Goal: Answer question/provide support

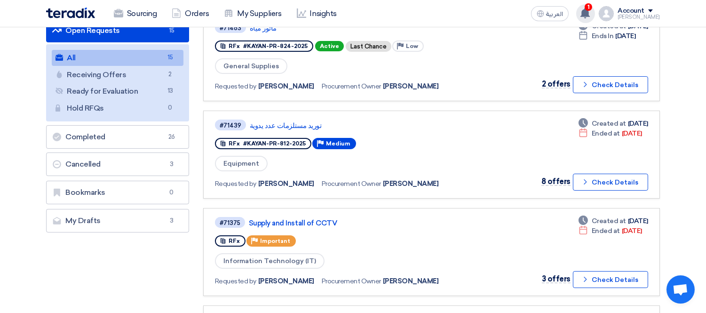
click at [592, 8] on span "1" at bounding box center [589, 7] width 8 height 8
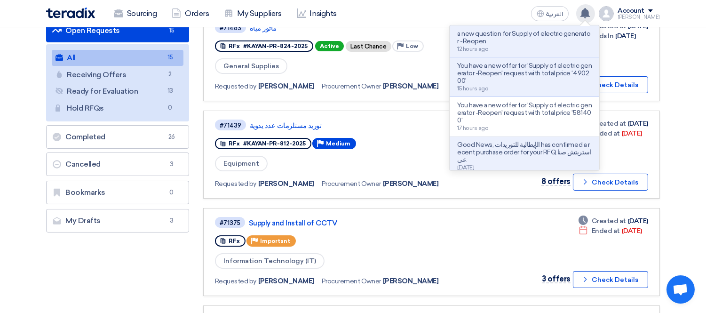
click at [515, 37] on p "a new question for Supply of electric generator -Reopen" at bounding box center [524, 37] width 135 height 15
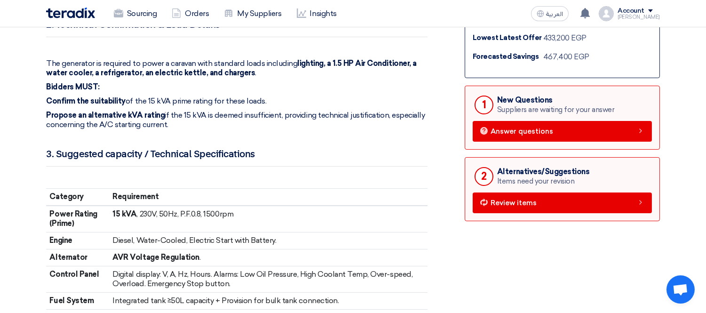
scroll to position [418, 0]
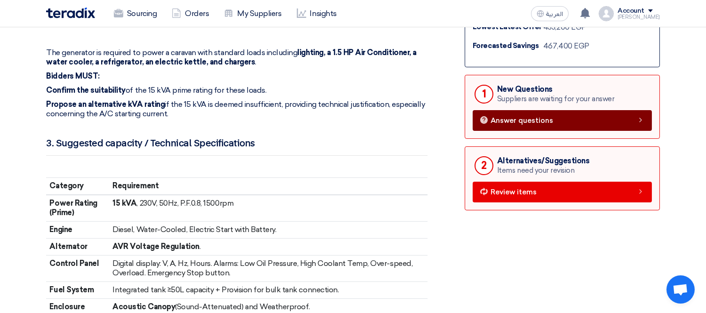
click at [637, 116] on icon at bounding box center [641, 120] width 8 height 8
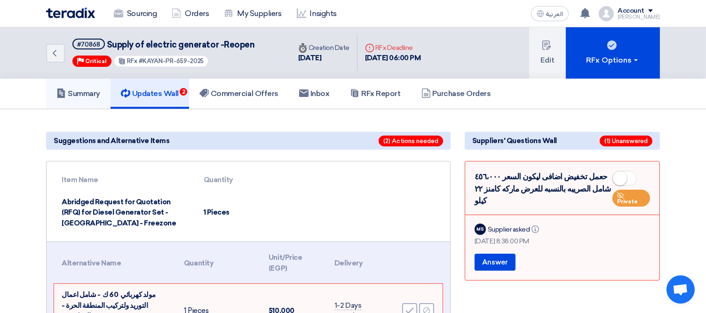
click at [72, 91] on h5 "Summary" at bounding box center [78, 93] width 44 height 9
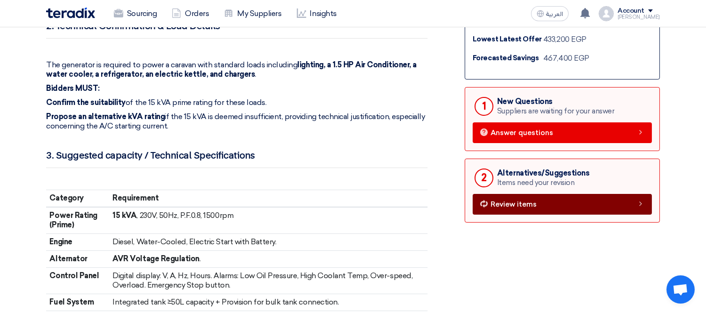
click at [581, 202] on link "Review items" at bounding box center [562, 204] width 179 height 21
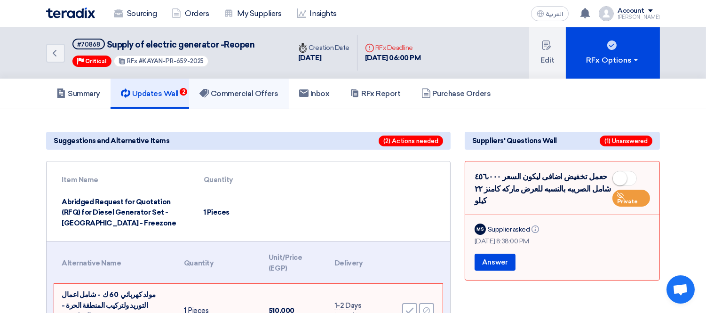
click at [267, 95] on h5 "Commercial Offers" at bounding box center [238, 93] width 79 height 9
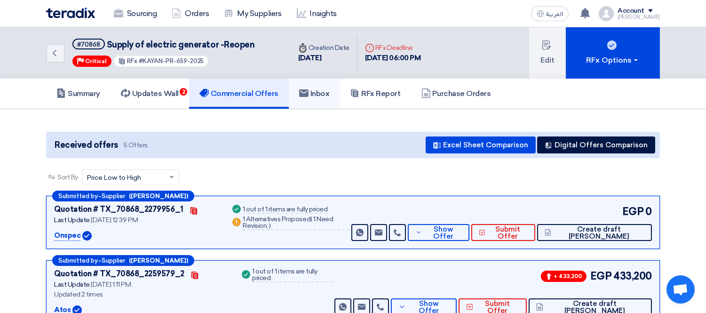
click at [325, 97] on link "Inbox" at bounding box center [314, 94] width 51 height 30
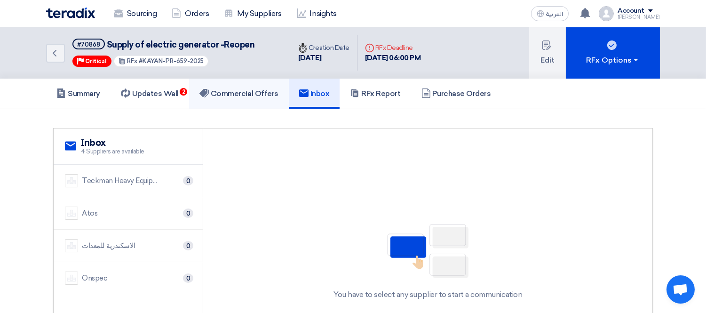
click at [236, 92] on h5 "Commercial Offers" at bounding box center [238, 93] width 79 height 9
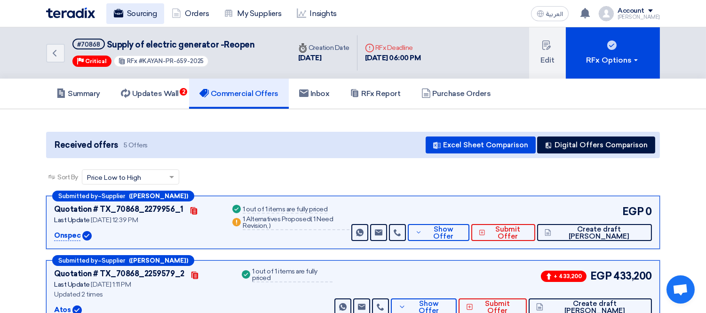
click at [151, 12] on link "Sourcing" at bounding box center [135, 13] width 58 height 21
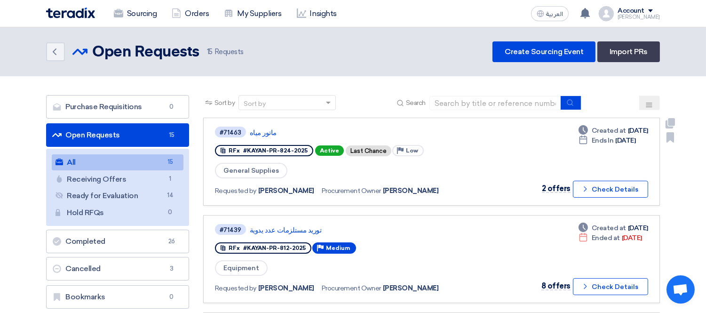
scroll to position [104, 0]
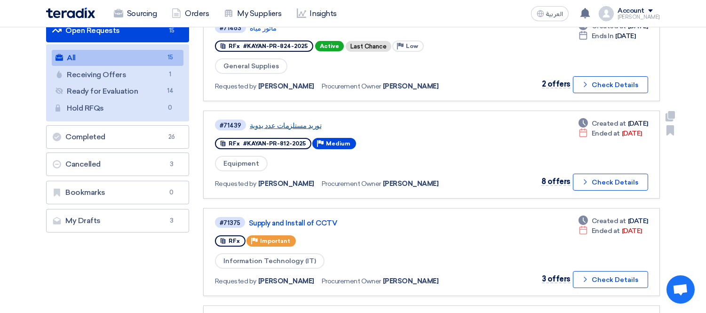
click at [273, 121] on link "توريد مستلزمات عدد يدوية" at bounding box center [367, 125] width 235 height 8
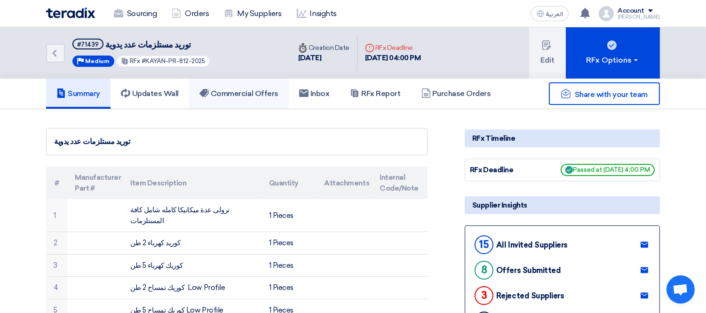
click at [226, 84] on link "Commercial Offers" at bounding box center [239, 94] width 100 height 30
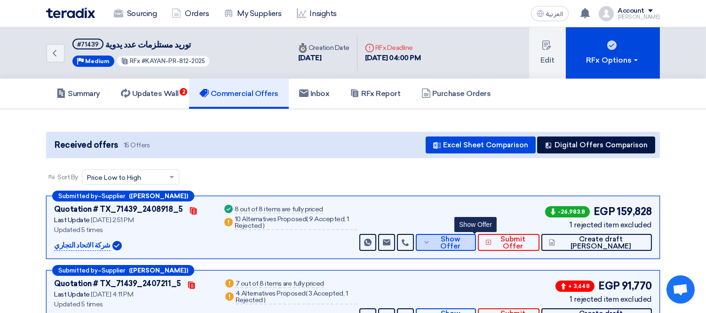
click at [468, 237] on span "Show Offer" at bounding box center [450, 243] width 36 height 14
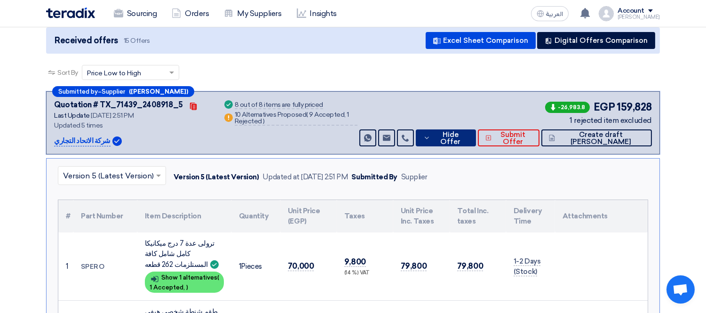
scroll to position [209, 0]
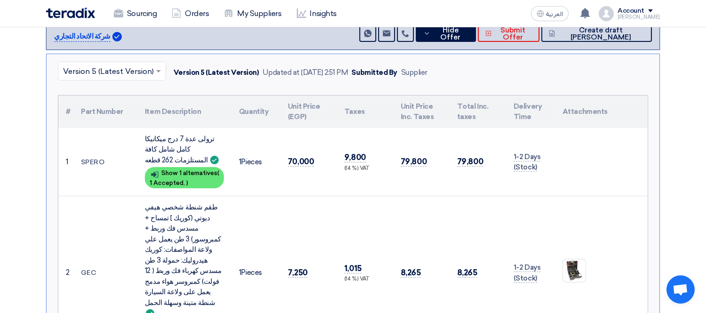
click at [87, 160] on td "SPERO" at bounding box center [105, 162] width 64 height 68
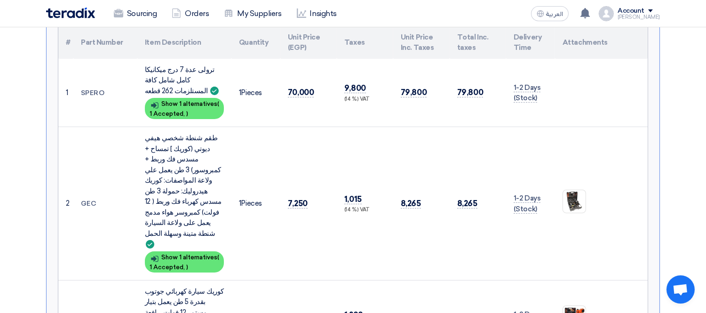
scroll to position [313, 0]
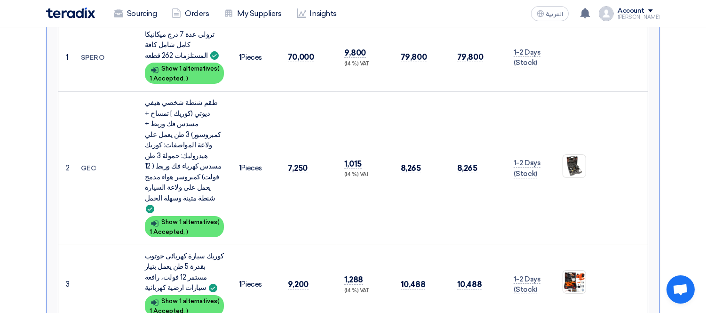
click at [89, 154] on td "GEC" at bounding box center [105, 168] width 64 height 153
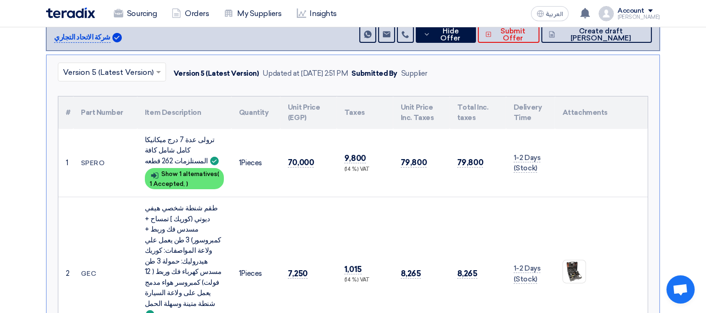
scroll to position [104, 0]
